Goal: Navigation & Orientation: Find specific page/section

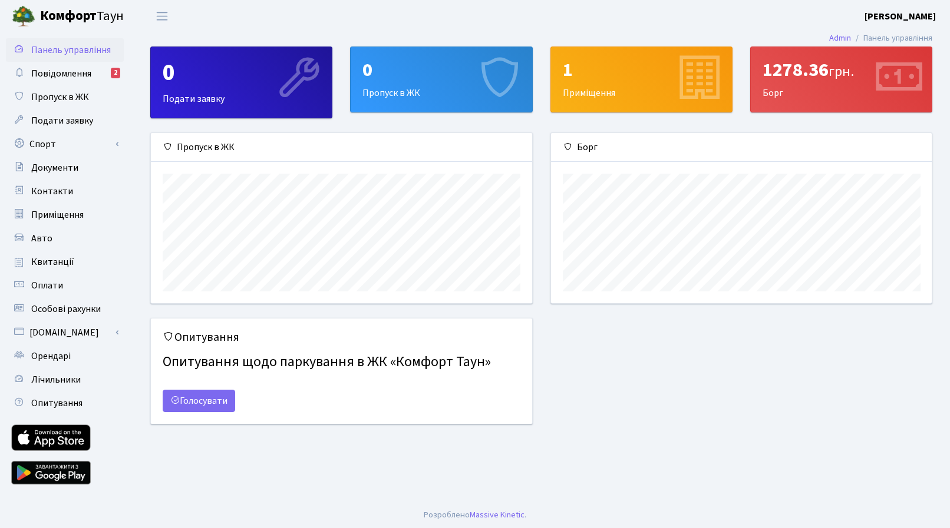
scroll to position [170, 381]
click at [70, 185] on link "Контакти" at bounding box center [65, 192] width 118 height 24
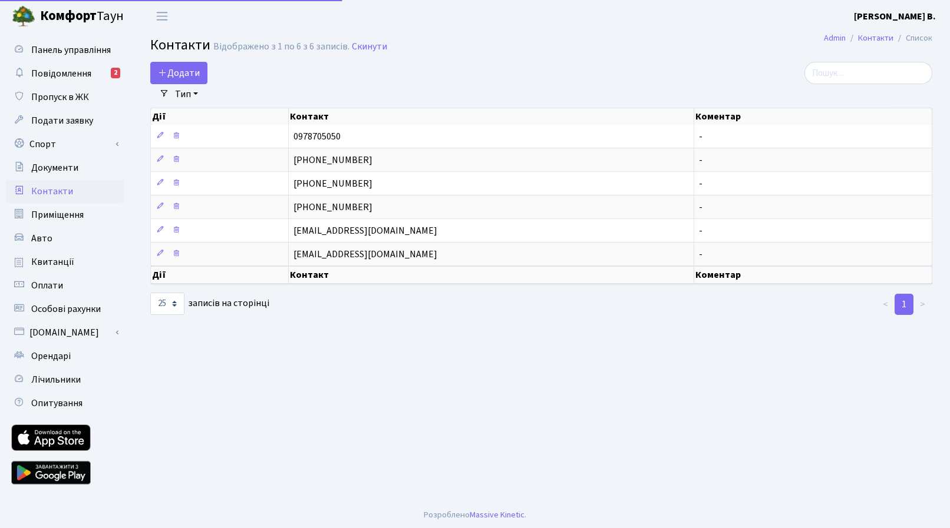
select select "25"
click at [74, 79] on span "Повідомлення" at bounding box center [61, 73] width 60 height 13
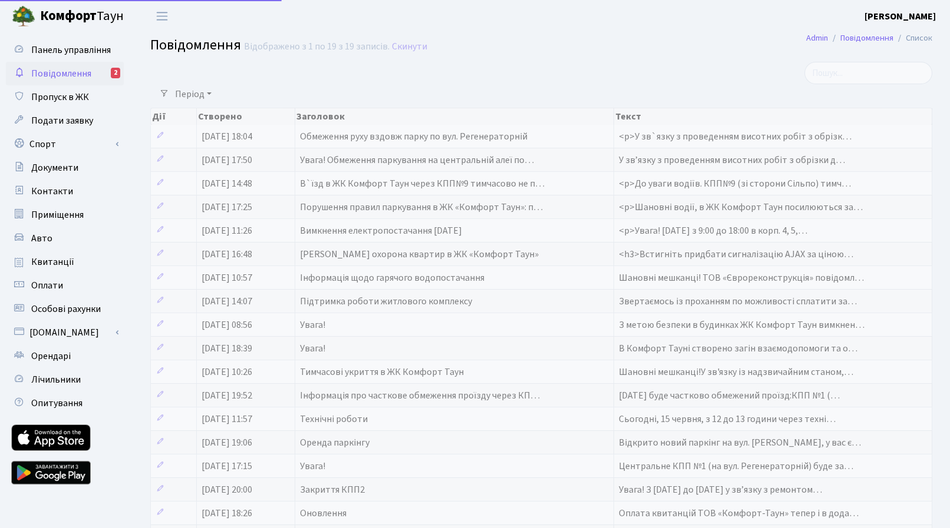
select select "25"
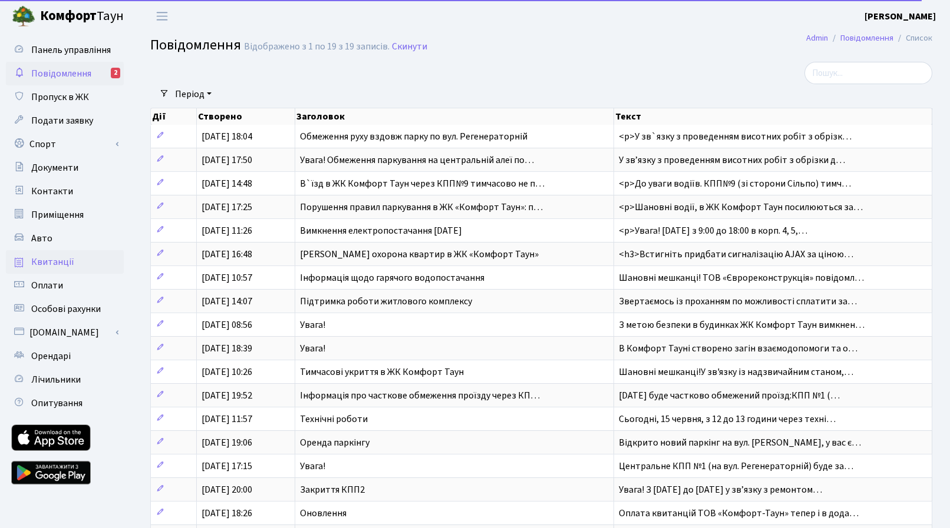
click at [97, 263] on link "Квитанції" at bounding box center [65, 262] width 118 height 24
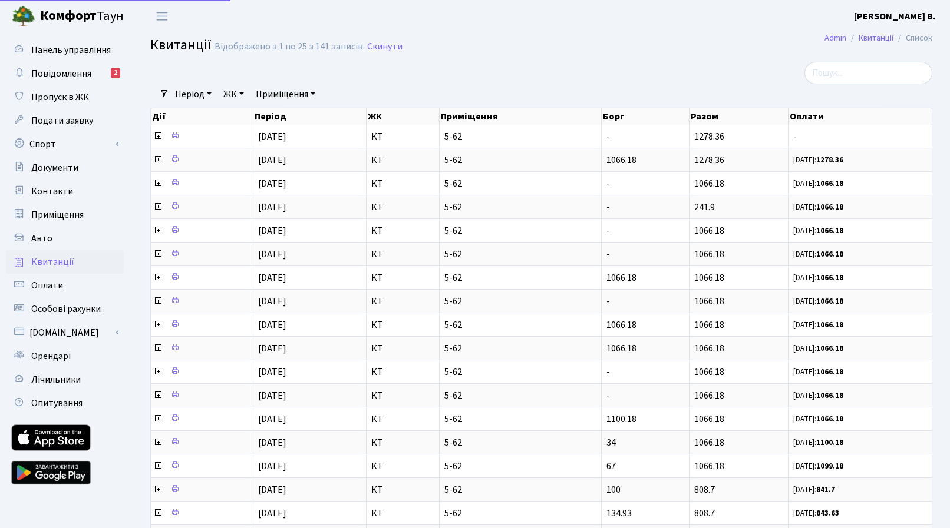
select select "25"
click at [84, 75] on span "Повідомлення" at bounding box center [61, 73] width 60 height 13
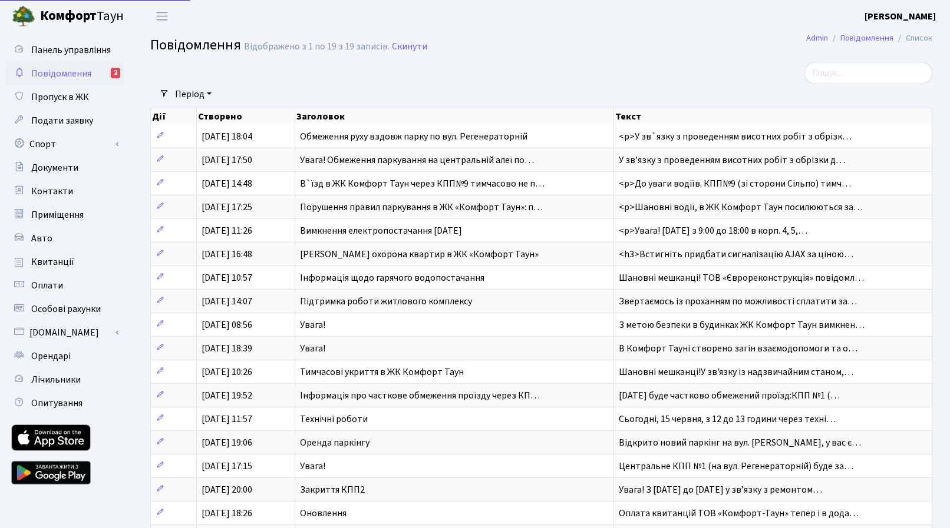
select select "25"
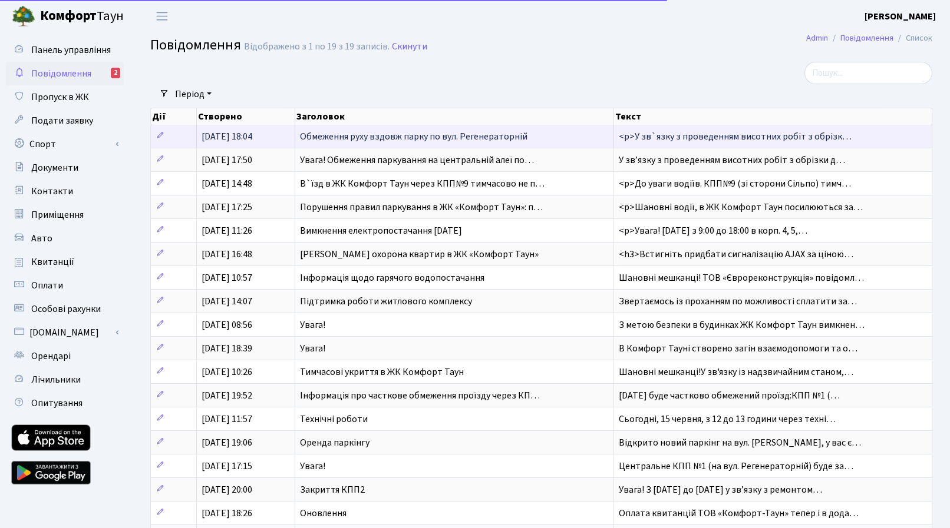
click at [333, 139] on span "Обмеження руху вздовж парку по вул. Регенераторній" at bounding box center [413, 136] width 227 height 13
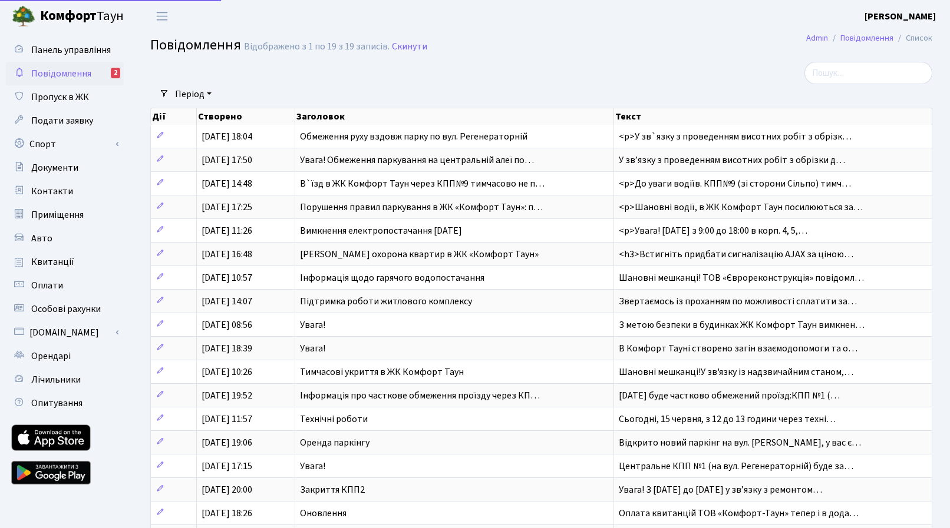
select select "25"
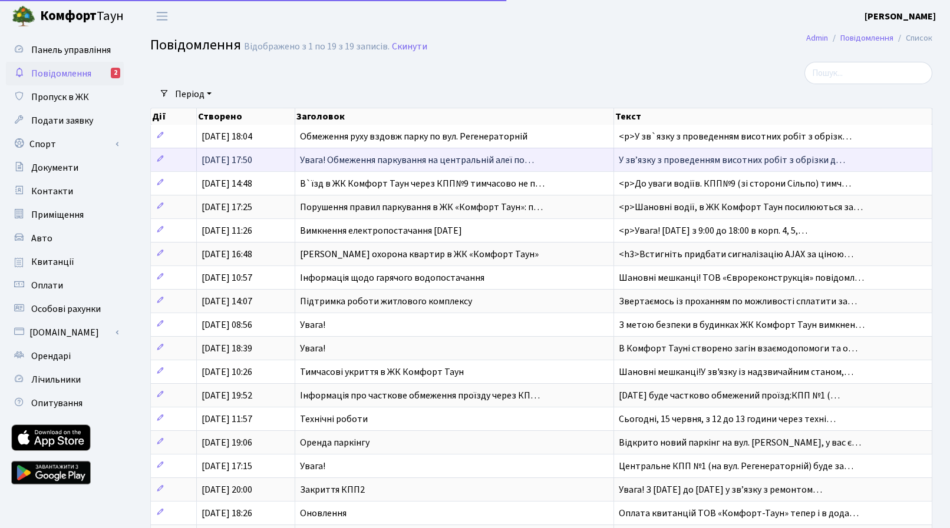
click at [349, 160] on span "Увага! Обмеження паркування на центральній алеї по…" at bounding box center [417, 160] width 234 height 13
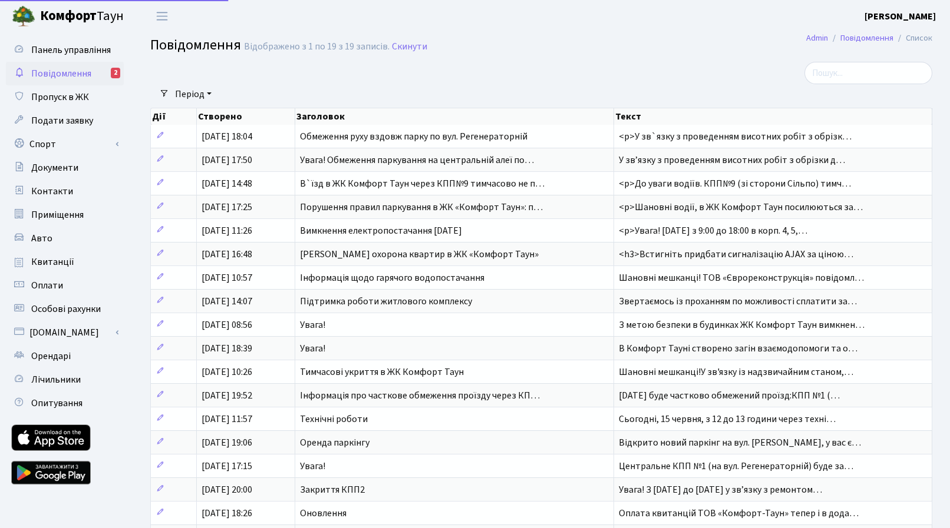
select select "25"
click at [410, 45] on link "Скинути" at bounding box center [409, 46] width 35 height 11
select select "25"
click at [58, 242] on link "Авто" at bounding box center [65, 239] width 118 height 24
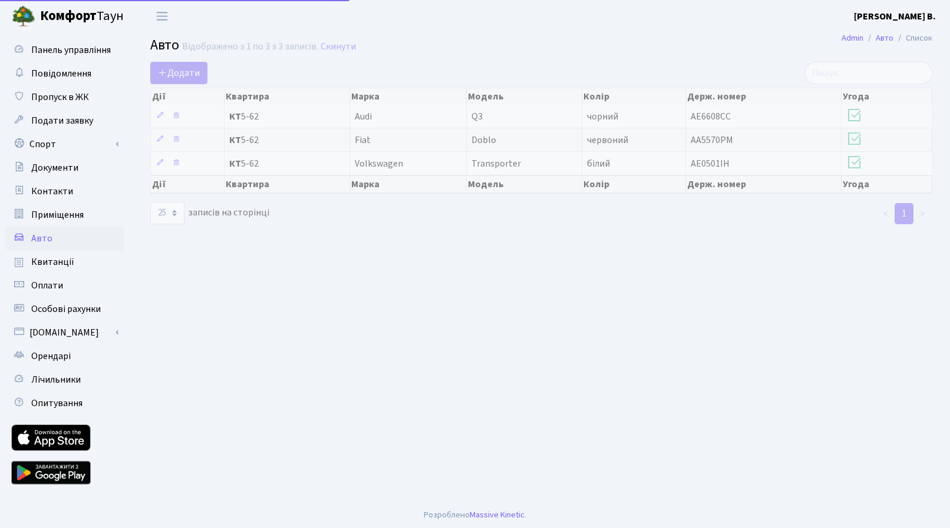
select select "25"
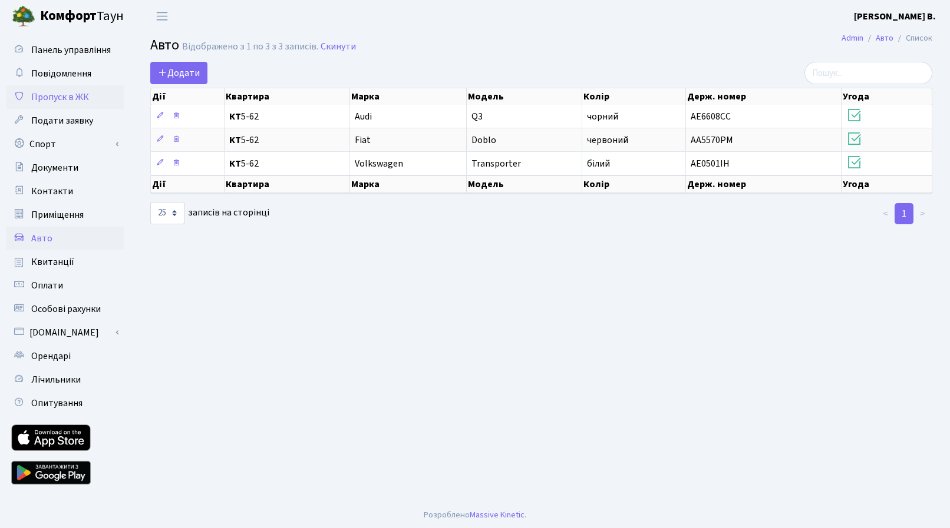
click at [81, 103] on span "Пропуск в ЖК" at bounding box center [60, 97] width 58 height 13
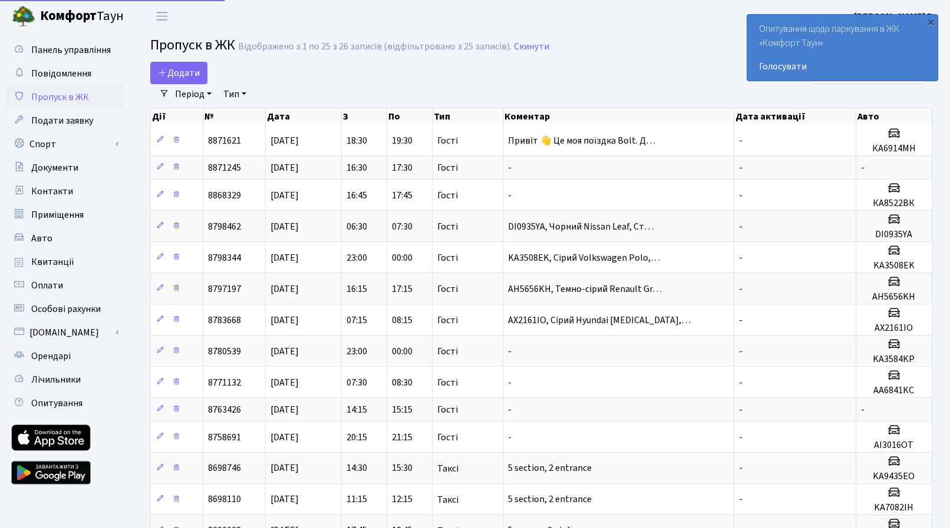
select select "25"
click at [930, 24] on div "×" at bounding box center [930, 22] width 12 height 12
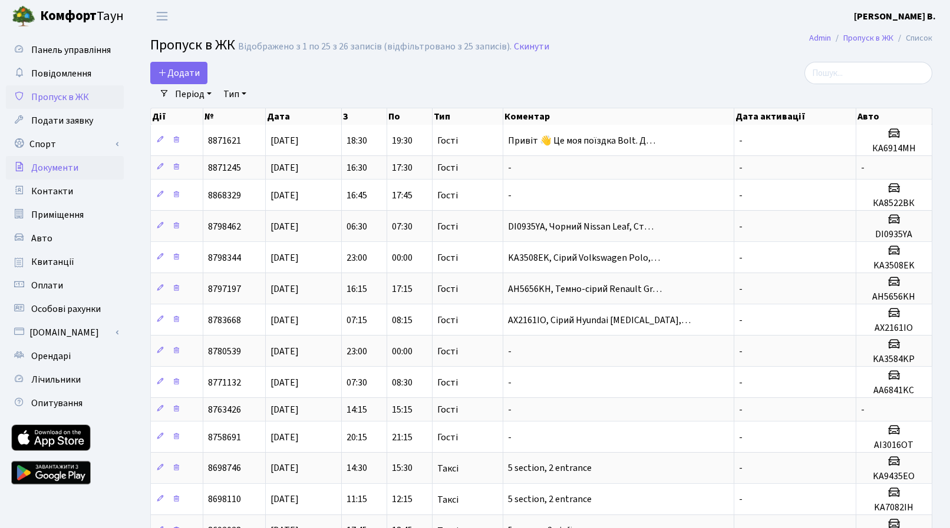
click at [70, 166] on span "Документи" at bounding box center [54, 167] width 47 height 13
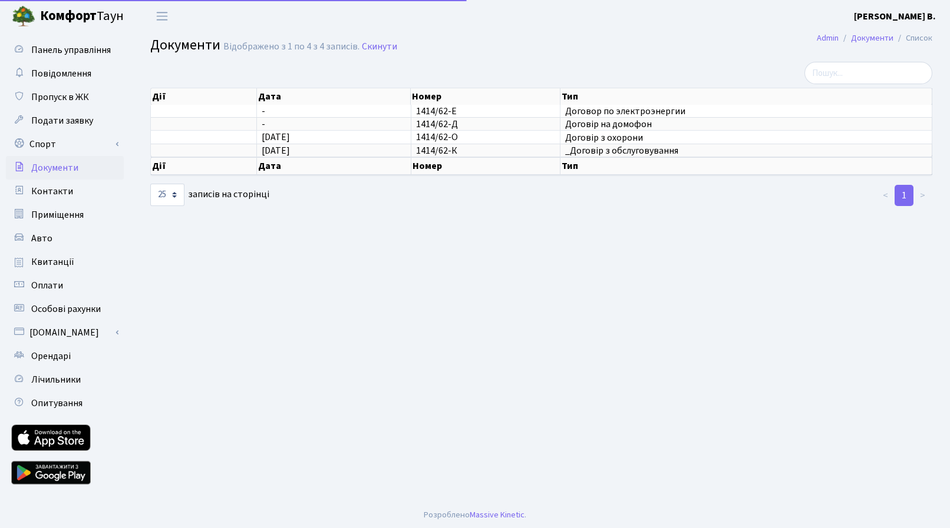
select select "25"
click at [55, 363] on span "Орендарі" at bounding box center [50, 356] width 39 height 13
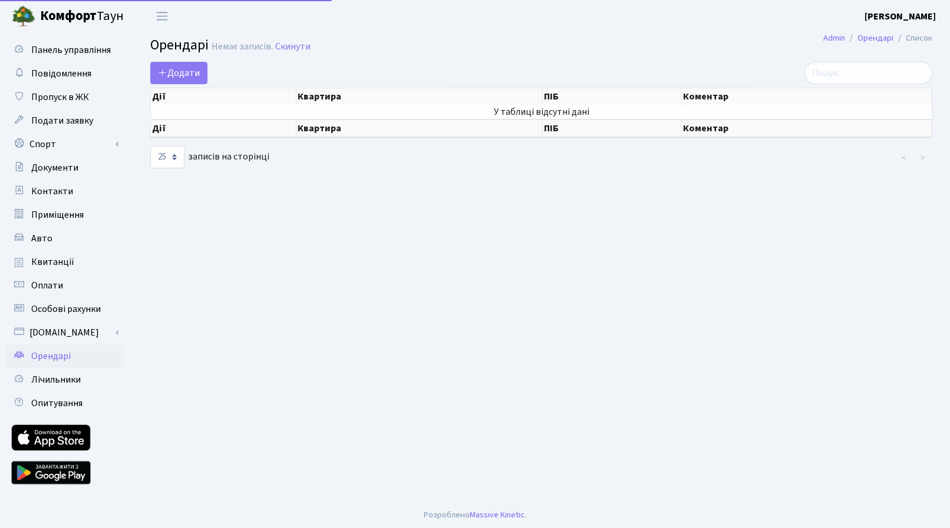
select select "25"
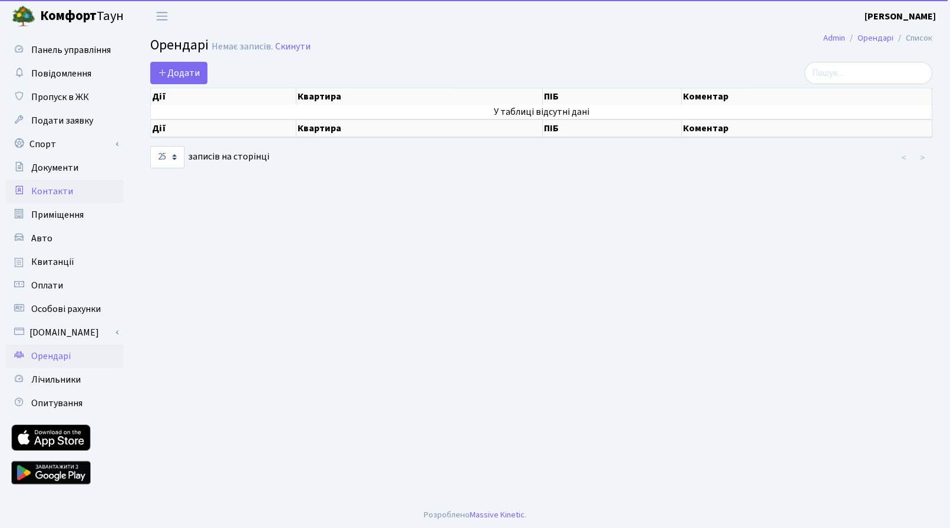
click at [62, 196] on span "Контакти" at bounding box center [52, 191] width 42 height 13
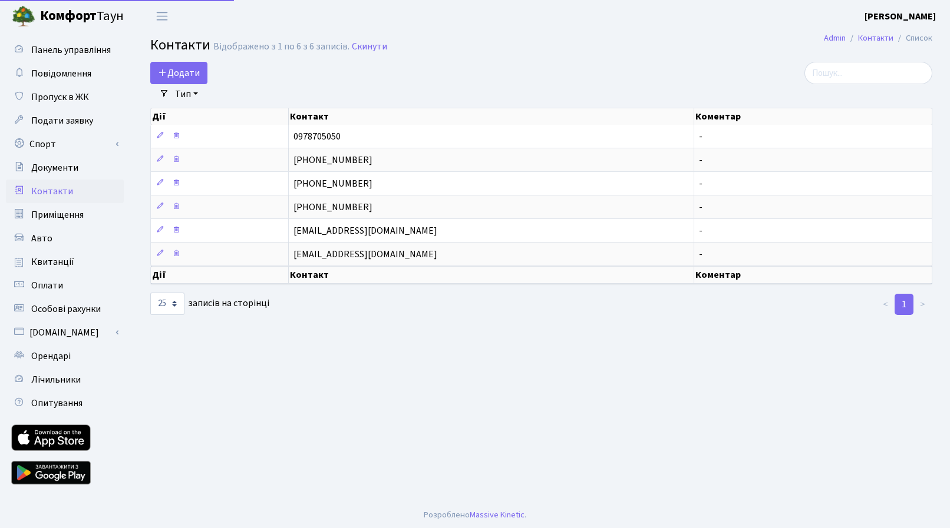
select select "25"
